Goal: Information Seeking & Learning: Learn about a topic

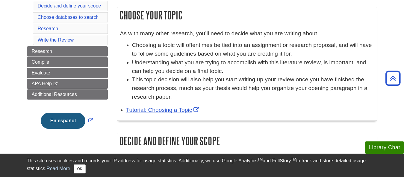
scroll to position [97, 0]
click at [82, 171] on button "OK" at bounding box center [80, 169] width 12 height 9
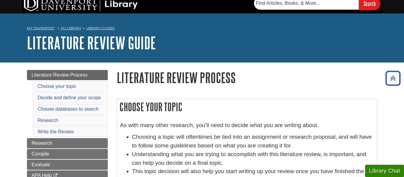
scroll to position [0, 0]
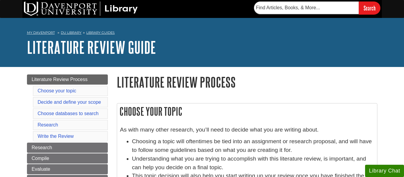
click at [28, 52] on link "Literature Review Guide" at bounding box center [91, 47] width 129 height 19
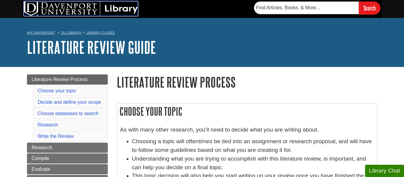
click at [52, 10] on img at bounding box center [81, 8] width 114 height 14
click at [103, 12] on img at bounding box center [81, 8] width 114 height 14
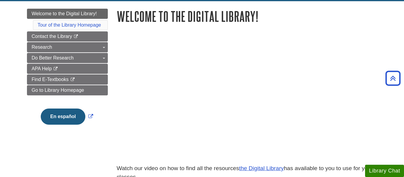
scroll to position [71, 0]
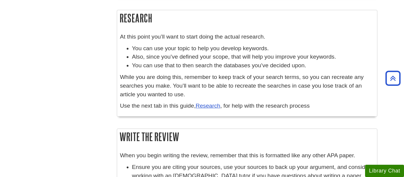
scroll to position [407, 0]
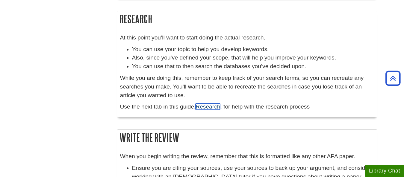
click at [206, 108] on link "Research" at bounding box center [208, 107] width 25 height 6
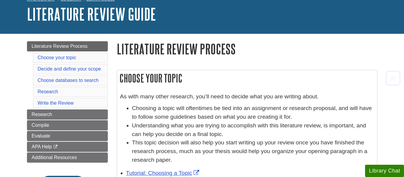
scroll to position [0, 0]
